Goal: Use online tool/utility: Utilize a website feature to perform a specific function

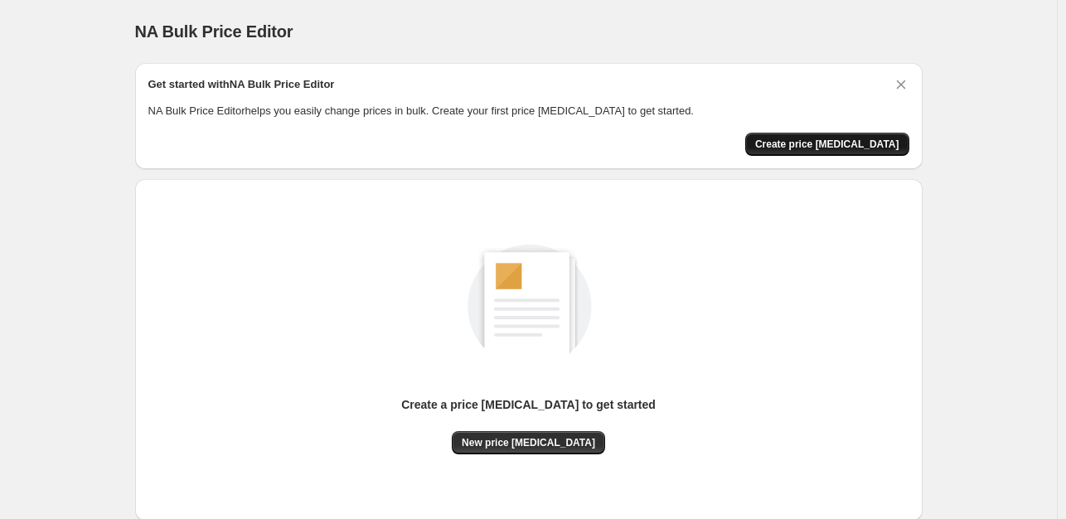
click at [816, 143] on span "Create price [MEDICAL_DATA]" at bounding box center [827, 144] width 144 height 13
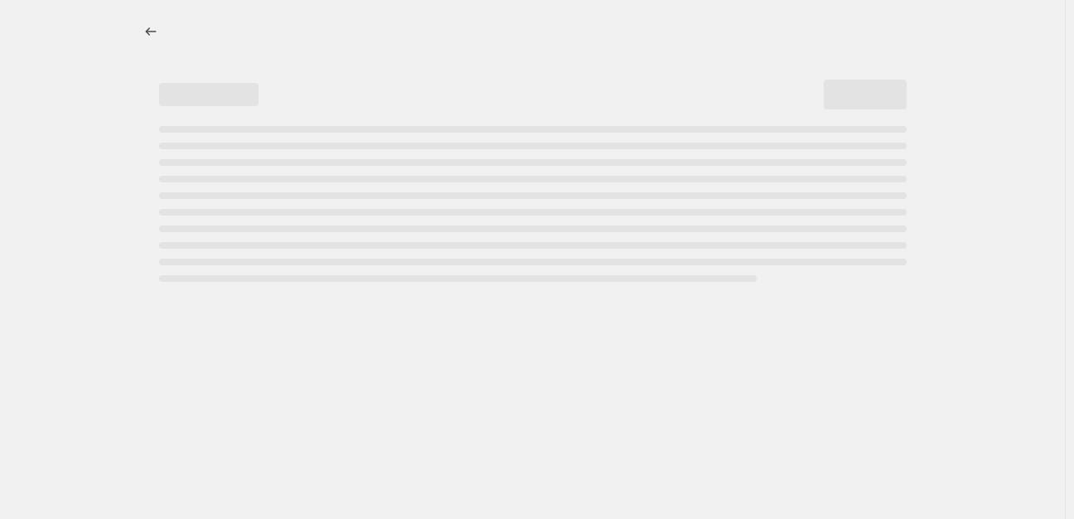
select select "percentage"
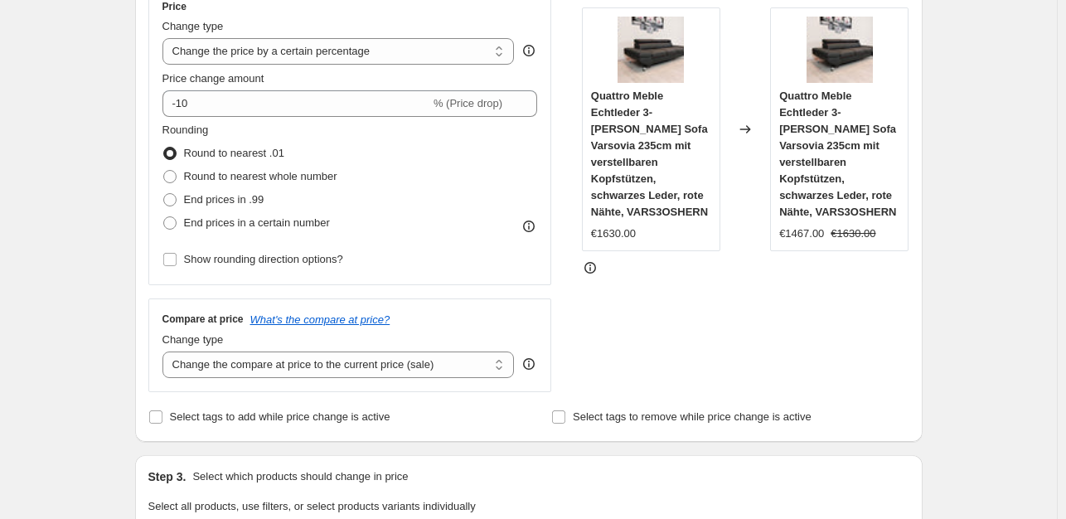
scroll to position [389, 0]
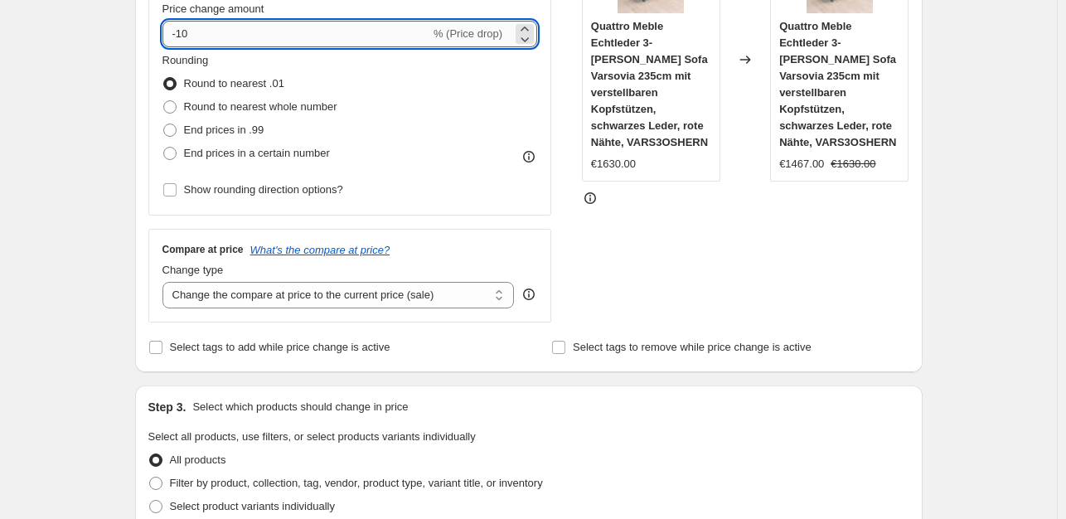
click at [210, 30] on input "-10" at bounding box center [296, 34] width 268 height 27
type input "-35"
click at [206, 128] on span "End prices in .99" at bounding box center [224, 129] width 80 height 12
click at [164, 124] on input "End prices in .99" at bounding box center [163, 123] width 1 height 1
radio input "true"
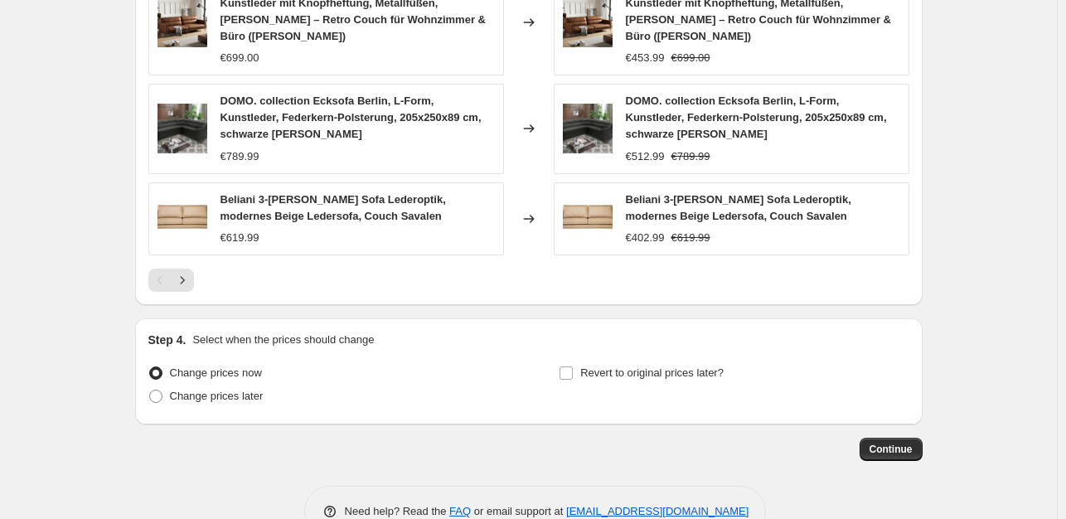
scroll to position [1230, 0]
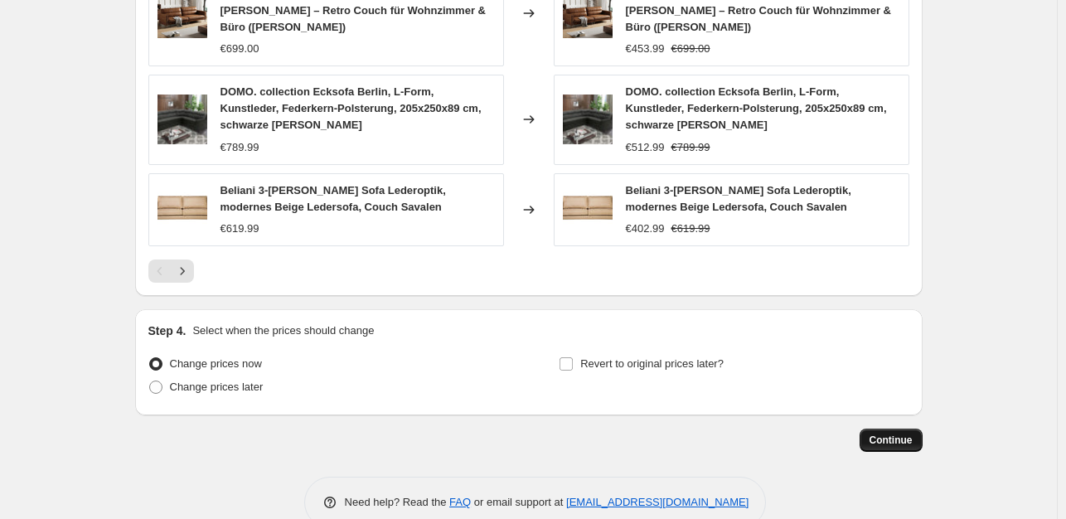
click at [902, 433] on span "Continue" at bounding box center [890, 439] width 43 height 13
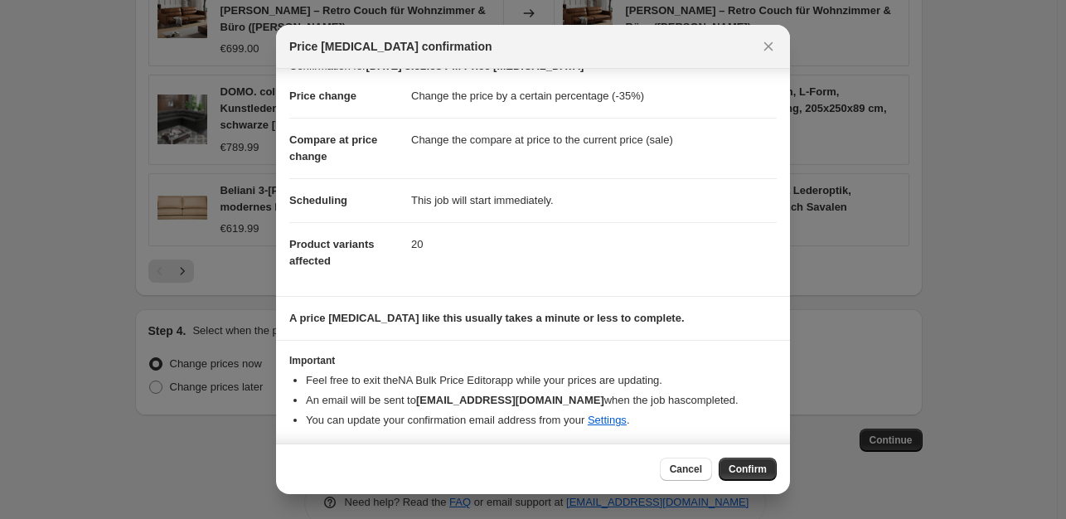
scroll to position [25, 0]
click at [763, 467] on span "Confirm" at bounding box center [747, 468] width 38 height 13
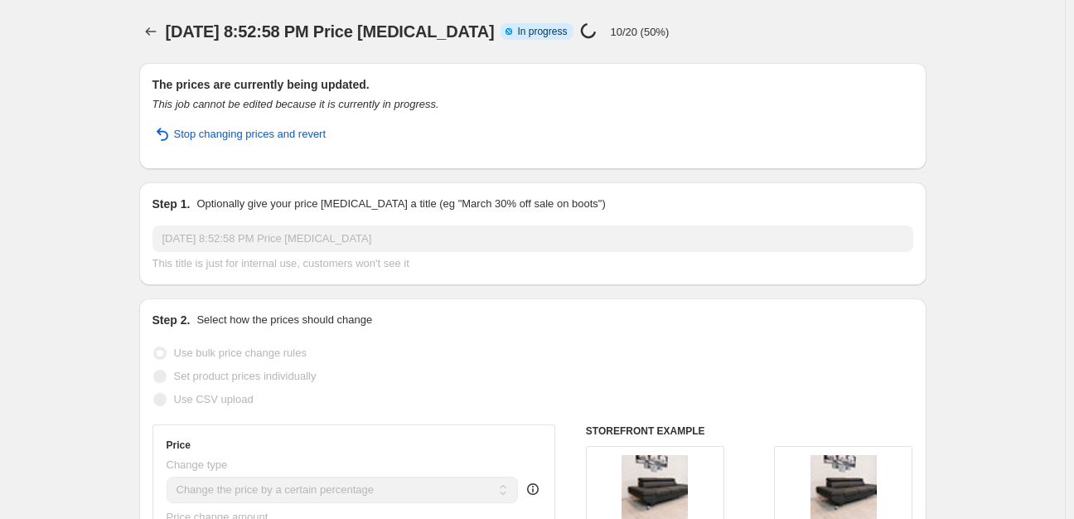
select select "percentage"
